Goal: Task Accomplishment & Management: Use online tool/utility

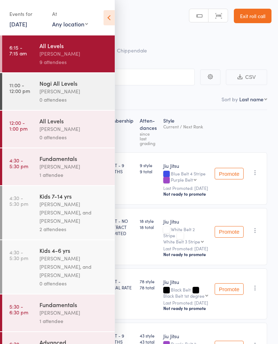
click at [114, 12] on icon at bounding box center [108, 17] width 11 height 15
click at [111, 12] on icon at bounding box center [108, 17] width 11 height 15
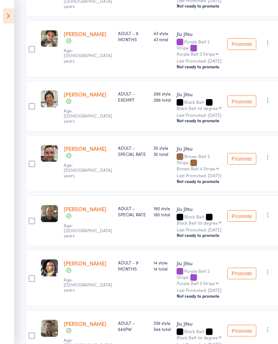
scroll to position [367, 0]
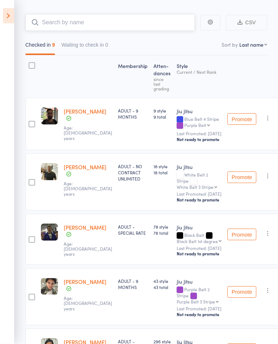
click at [50, 18] on input "search" at bounding box center [109, 22] width 169 height 17
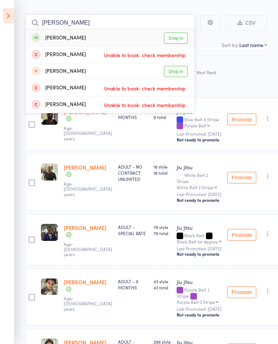
type input "[PERSON_NAME]"
click at [183, 39] on link "Drop in" at bounding box center [176, 38] width 24 height 11
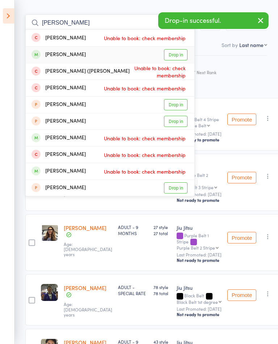
type input "[PERSON_NAME]"
click at [182, 53] on link "Drop in" at bounding box center [176, 54] width 24 height 11
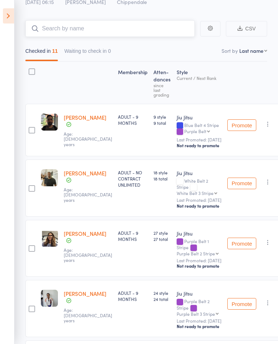
scroll to position [45, 0]
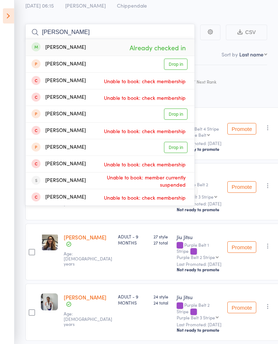
type input "J"
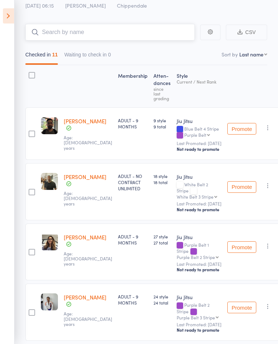
scroll to position [44, 0]
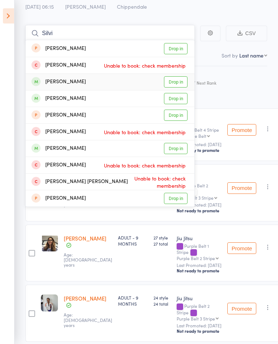
type input "Silvi"
click at [182, 84] on link "Drop in" at bounding box center [176, 81] width 24 height 11
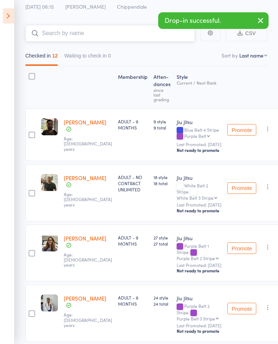
scroll to position [0, 0]
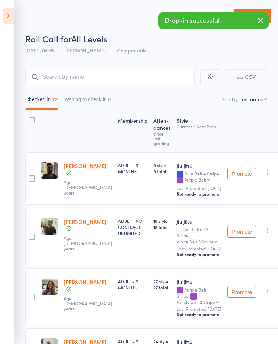
click at [4, 14] on icon at bounding box center [8, 15] width 11 height 15
